Goal: Information Seeking & Learning: Find specific fact

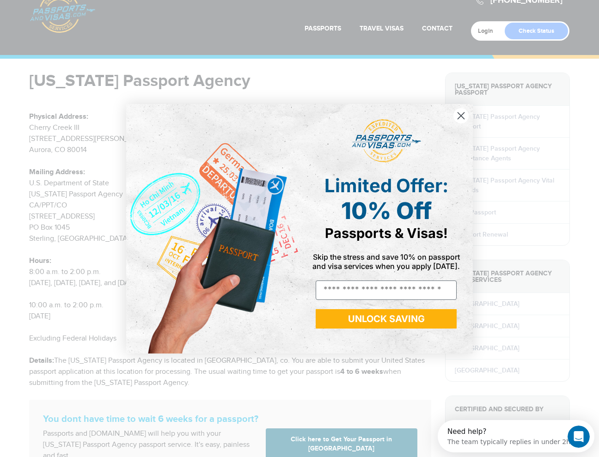
click at [462, 113] on circle "Close dialog" at bounding box center [460, 115] width 15 height 15
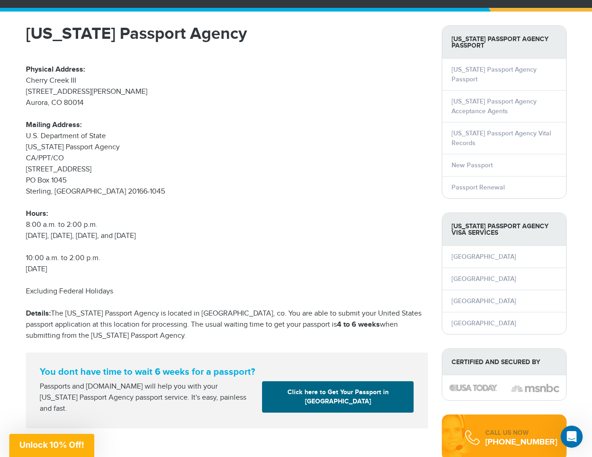
scroll to position [69, 0]
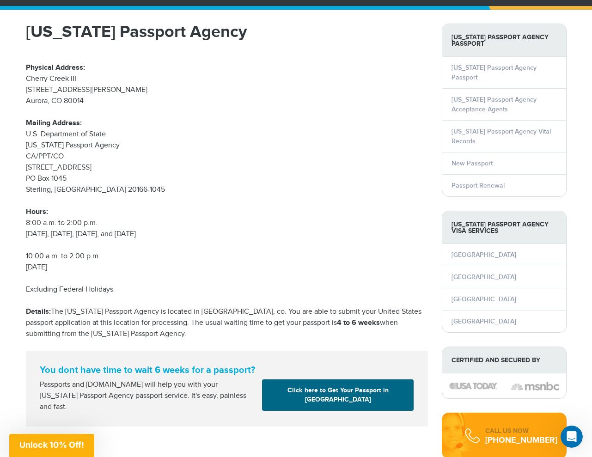
drag, startPoint x: 25, startPoint y: 90, endPoint x: 137, endPoint y: 90, distance: 111.8
click at [137, 90] on p "Physical Address: [GEOGRAPHIC_DATA][STREET_ADDRESS][PERSON_NAME]" at bounding box center [227, 78] width 402 height 55
click at [94, 99] on p "Physical Address: [GEOGRAPHIC_DATA][STREET_ADDRESS][PERSON_NAME]" at bounding box center [227, 78] width 402 height 55
drag, startPoint x: 88, startPoint y: 98, endPoint x: 19, endPoint y: 88, distance: 69.1
click at [19, 88] on div "[US_STATE] Passport Agency Physical Address: [GEOGRAPHIC_DATA][STREET_ADDRESS][…" at bounding box center [227, 225] width 416 height 403
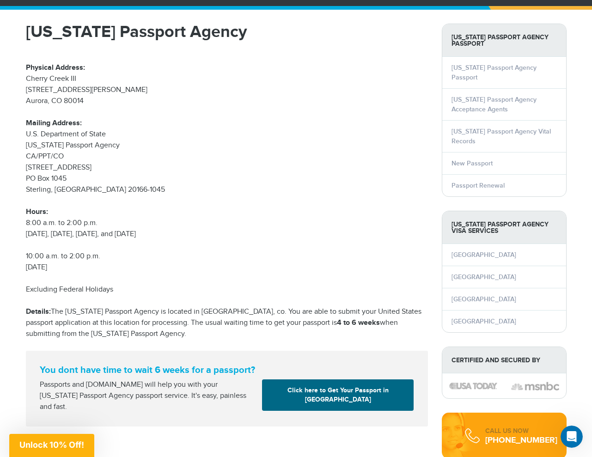
copy p "[STREET_ADDRESS][PERSON_NAME]"
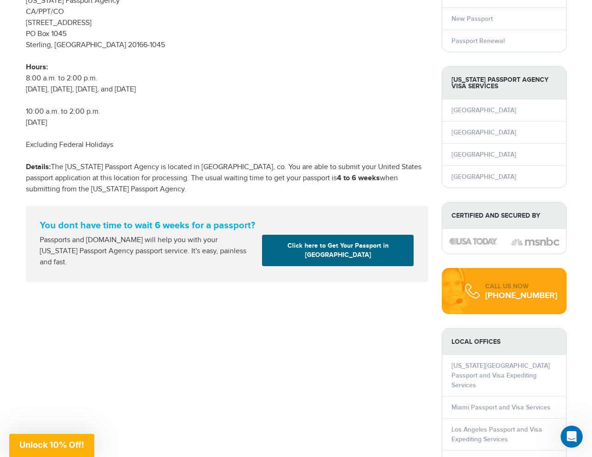
scroll to position [0, 0]
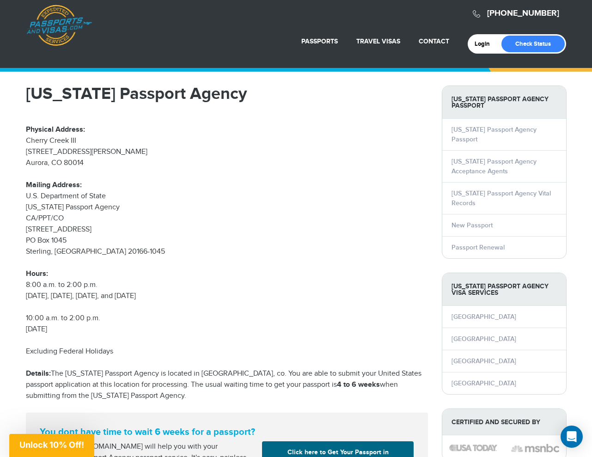
scroll to position [9, 0]
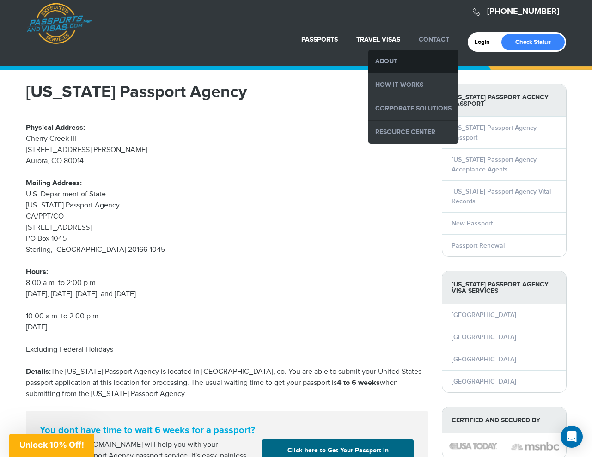
click at [389, 61] on link "About" at bounding box center [413, 61] width 90 height 23
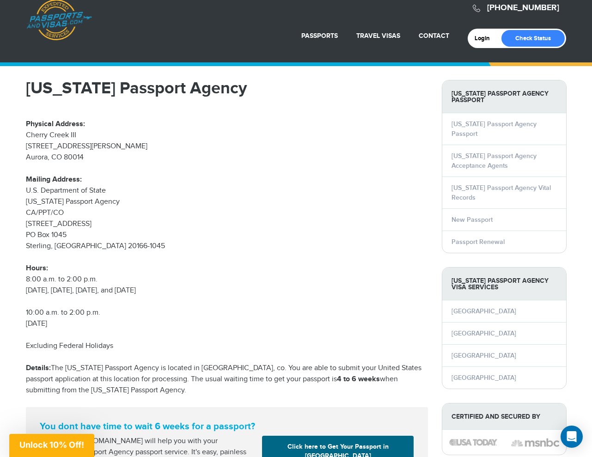
scroll to position [23, 0]
